Goal: Information Seeking & Learning: Learn about a topic

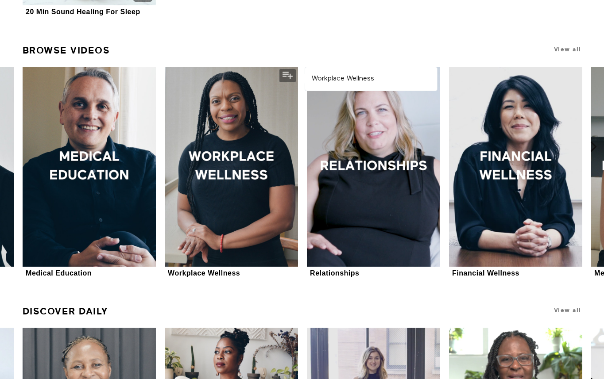
scroll to position [365, 0]
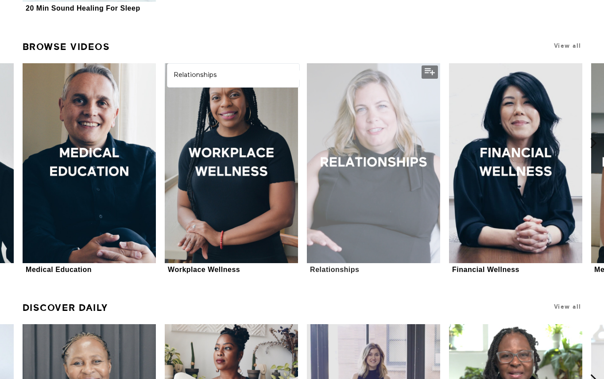
click at [379, 147] on div at bounding box center [374, 163] width 134 height 201
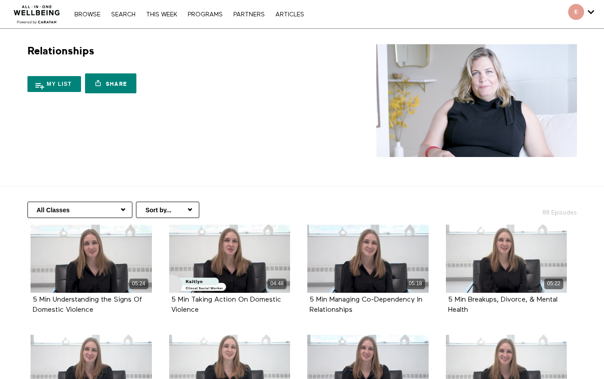
click at [206, 11] on div "Browse Search THIS WEEK PROGRAMS PARTNERS ARTICLES Account settings Manage Subs…" at bounding box center [189, 14] width 238 height 7
click at [205, 19] on div "Browse Search THIS WEEK PROGRAMS PARTNERS ARTICLES Account settings Manage Subs…" at bounding box center [207, 14] width 415 height 28
click at [208, 15] on link "PROGRAMS" at bounding box center [205, 15] width 44 height 6
